Goal: Navigation & Orientation: Go to known website

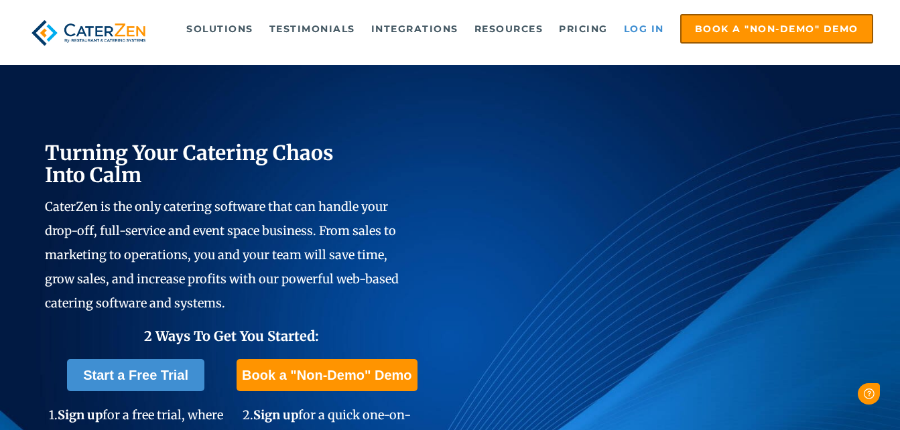
click at [646, 28] on link "Log in" at bounding box center [644, 28] width 54 height 27
click at [634, 38] on link "Log in" at bounding box center [644, 28] width 54 height 27
click at [857, 299] on div "Turning Your Catering Chaos Into Calm CaterZen is the only catering software th…" at bounding box center [450, 312] width 900 height 623
